Goal: Transaction & Acquisition: Purchase product/service

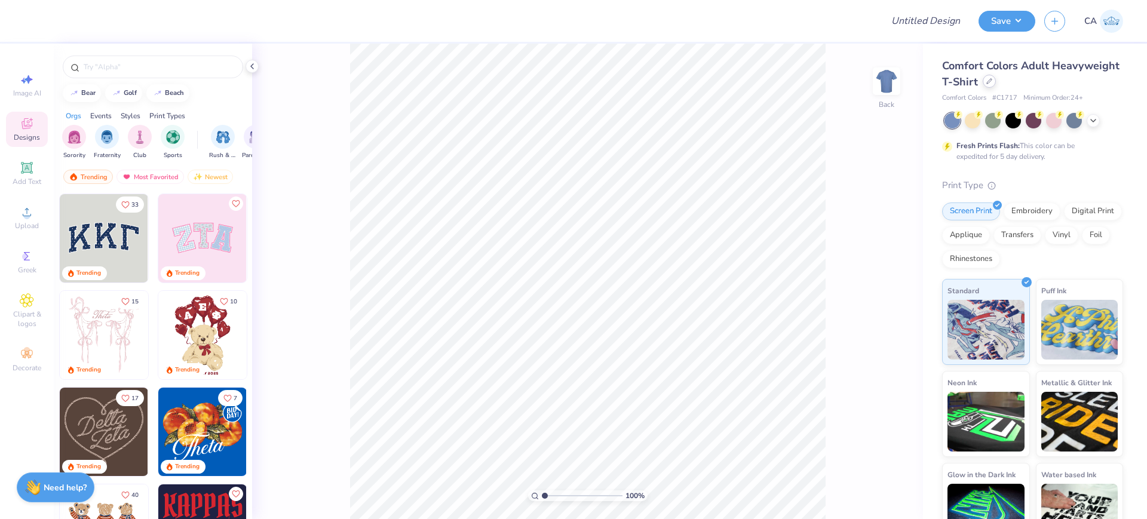
click at [993, 82] on icon at bounding box center [990, 81] width 6 height 6
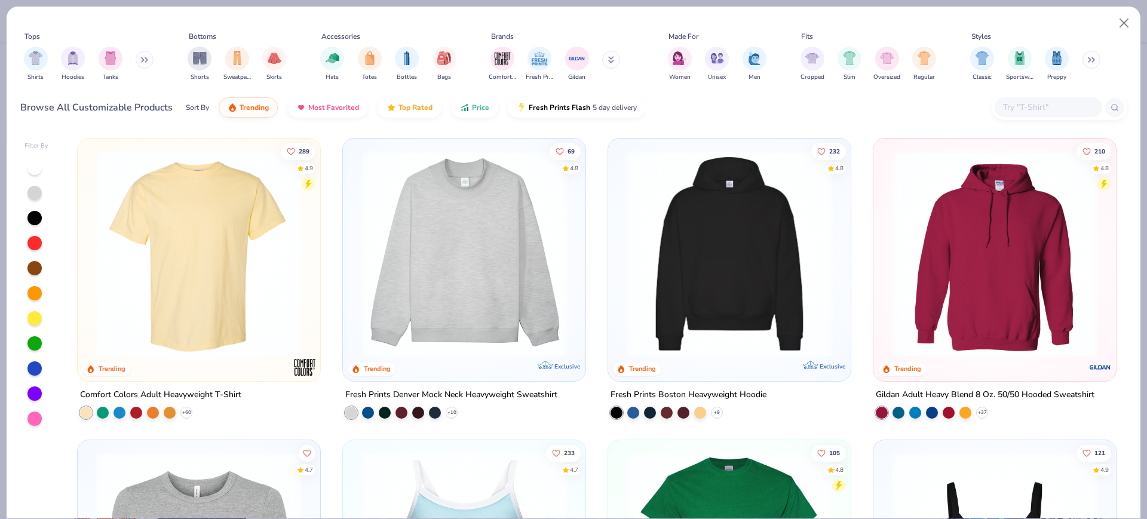
click at [195, 289] on img at bounding box center [199, 254] width 219 height 207
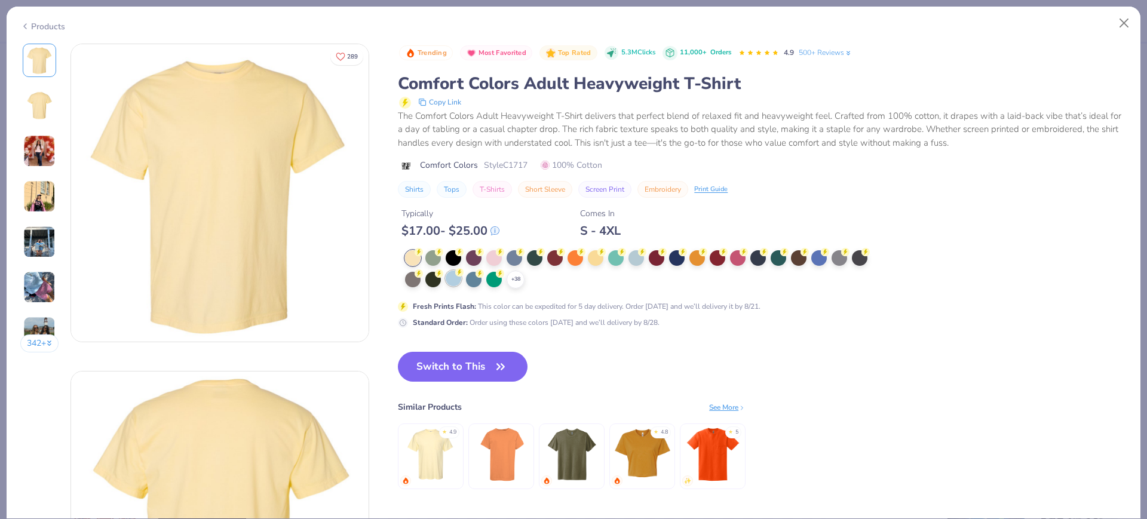
click at [463, 282] on div "+ 38" at bounding box center [640, 269] width 471 height 38
click at [454, 278] on div at bounding box center [454, 279] width 16 height 16
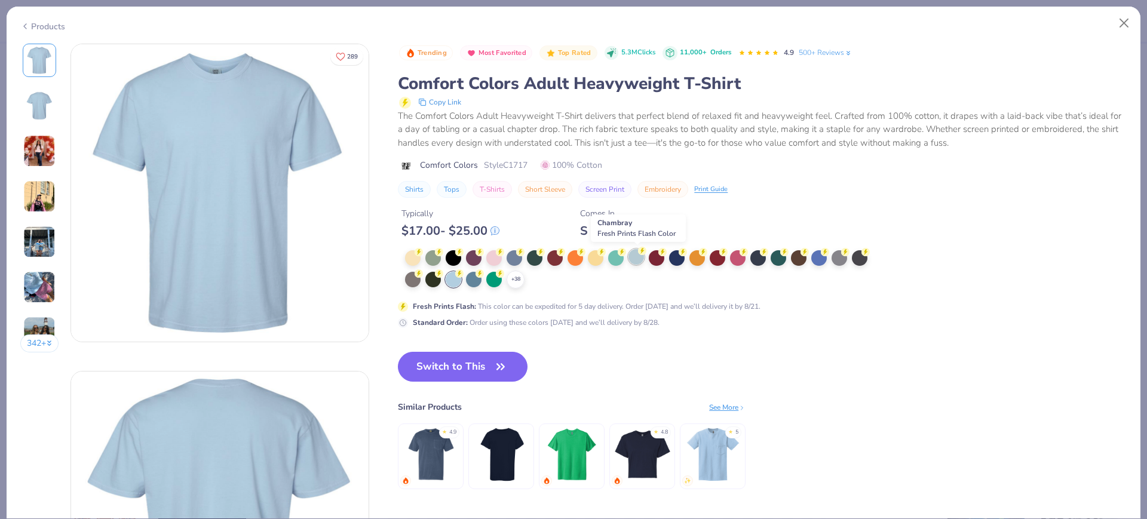
click at [637, 257] on div at bounding box center [637, 257] width 16 height 16
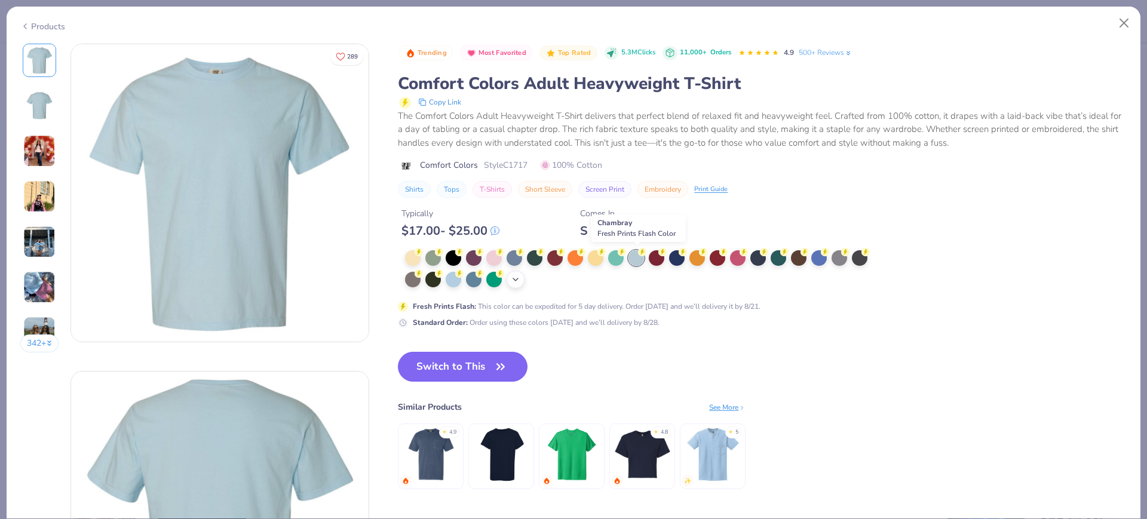
click at [522, 283] on div "+ 38" at bounding box center [516, 280] width 18 height 18
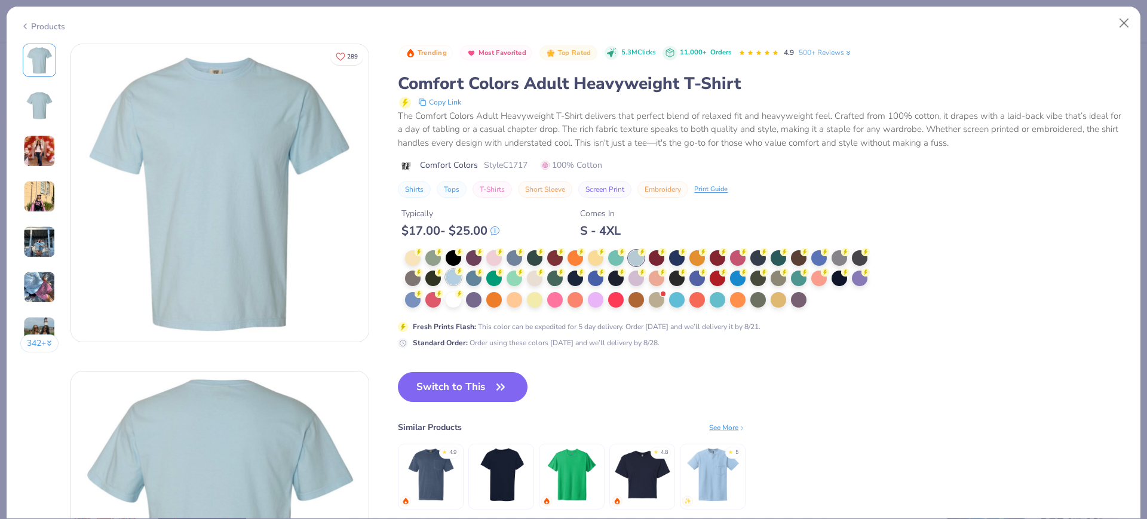
click at [423, 256] on circle at bounding box center [419, 252] width 8 height 8
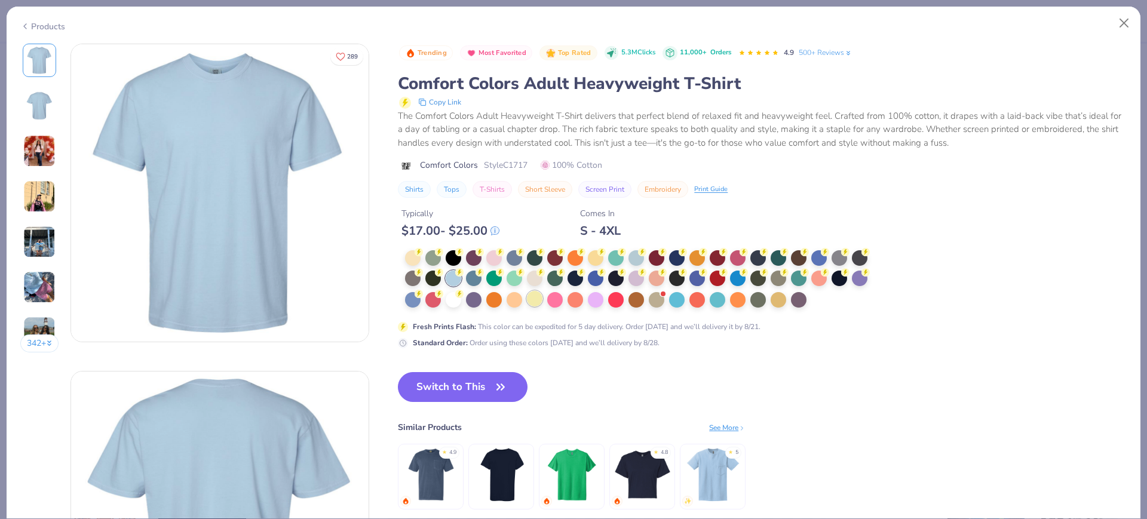
click at [543, 297] on div at bounding box center [535, 299] width 16 height 16
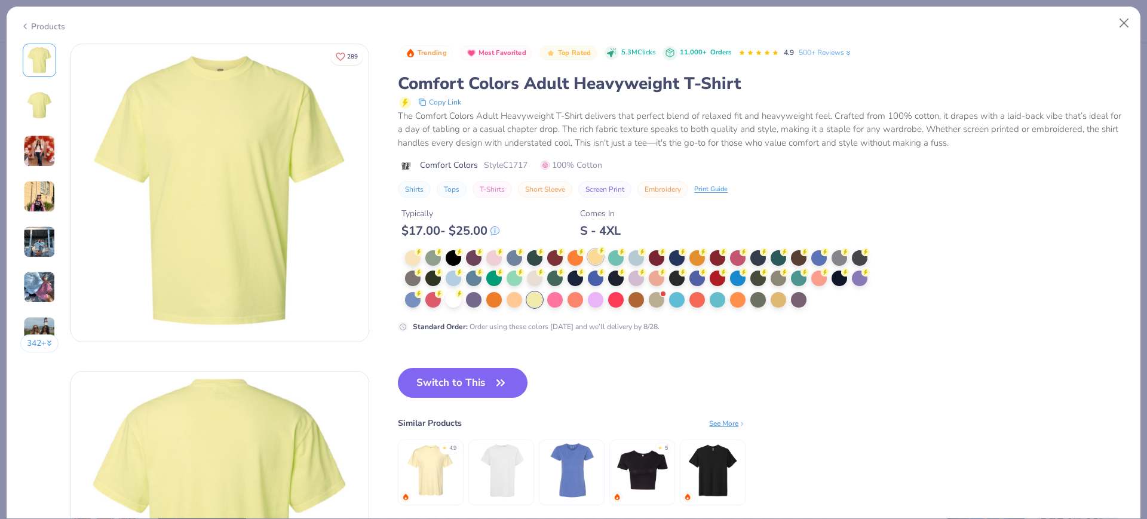
click at [604, 258] on div at bounding box center [596, 257] width 16 height 16
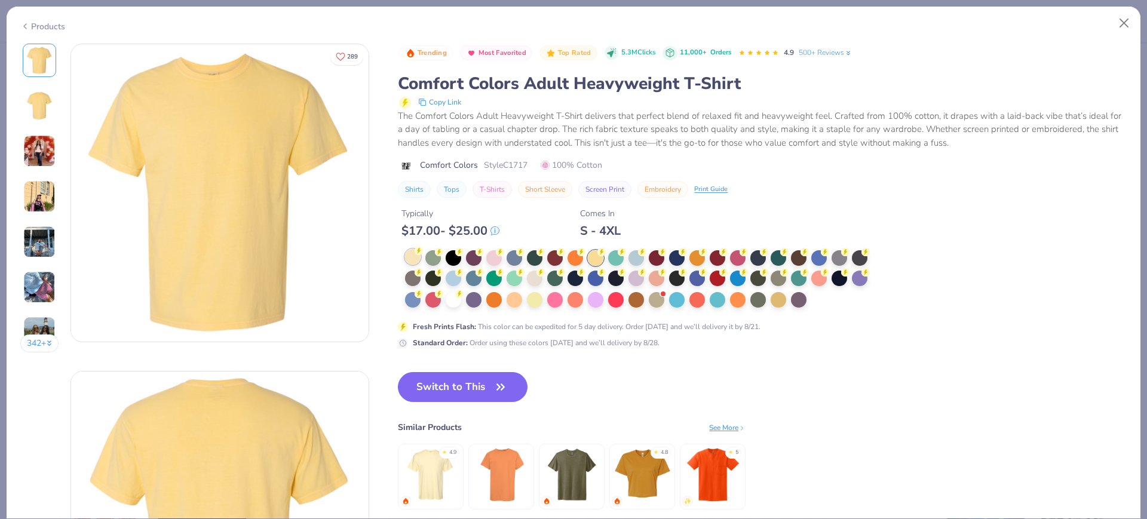
click at [415, 258] on div at bounding box center [413, 257] width 16 height 16
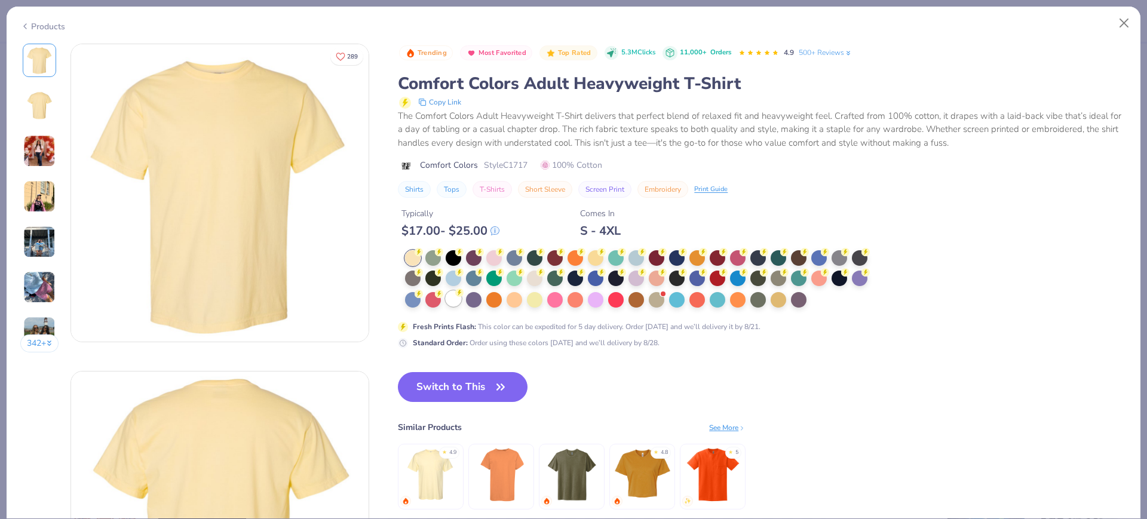
click at [452, 296] on div at bounding box center [454, 299] width 16 height 16
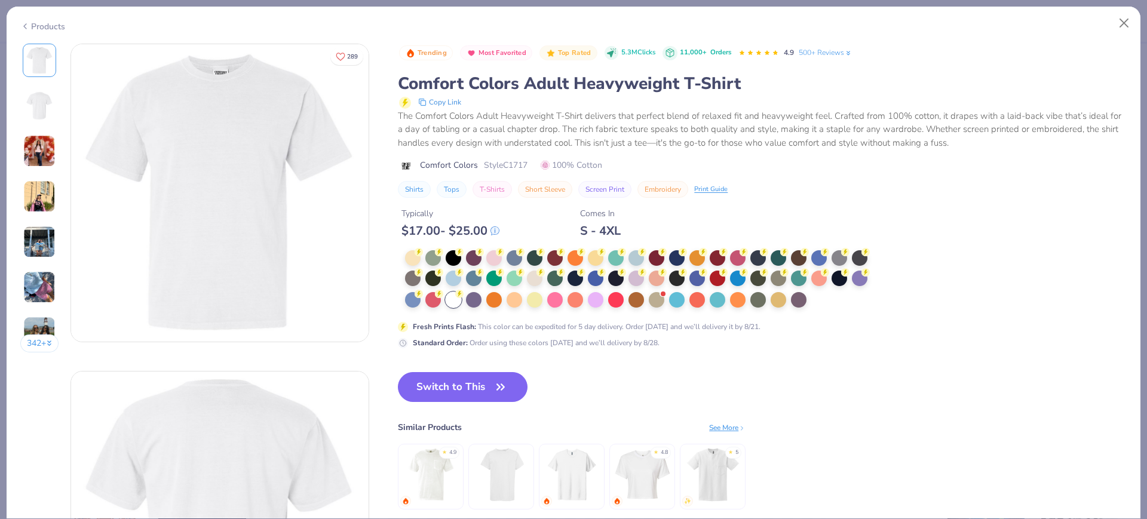
drag, startPoint x: 534, startPoint y: 276, endPoint x: 387, endPoint y: 274, distance: 147.0
click at [535, 276] on div at bounding box center [535, 279] width 16 height 16
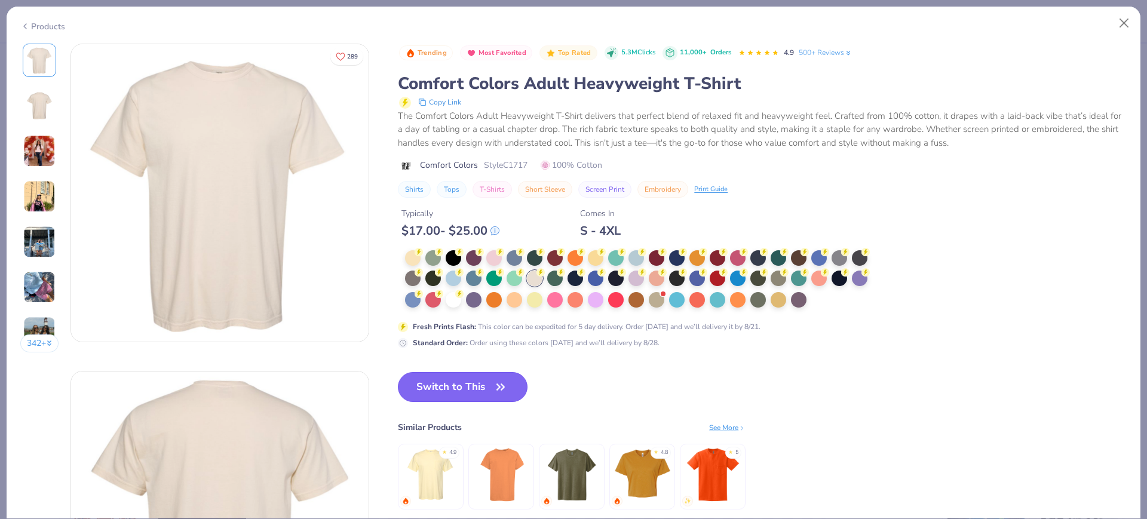
click at [442, 382] on button "Switch to This" at bounding box center [463, 387] width 130 height 30
